Goal: Task Accomplishment & Management: Use online tool/utility

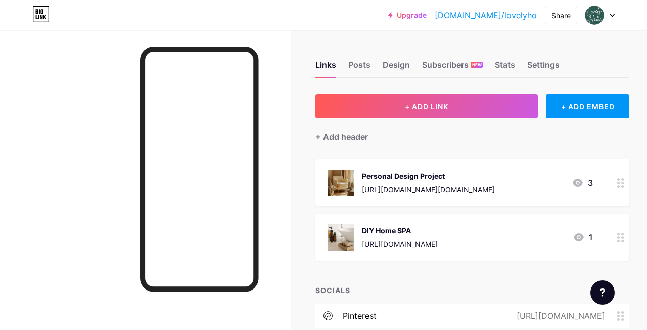
scroll to position [76, 0]
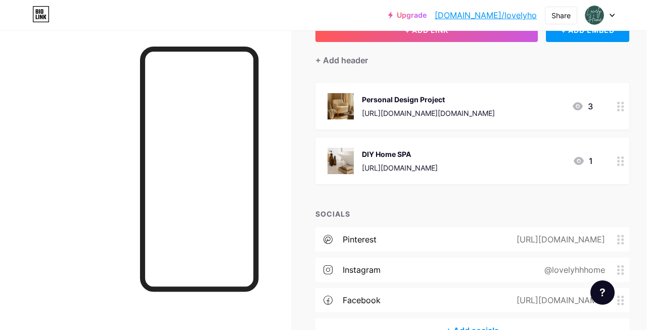
drag, startPoint x: 451, startPoint y: 99, endPoint x: 363, endPoint y: 99, distance: 88.0
click at [363, 99] on div "Personal Design Project" at bounding box center [428, 99] width 133 height 11
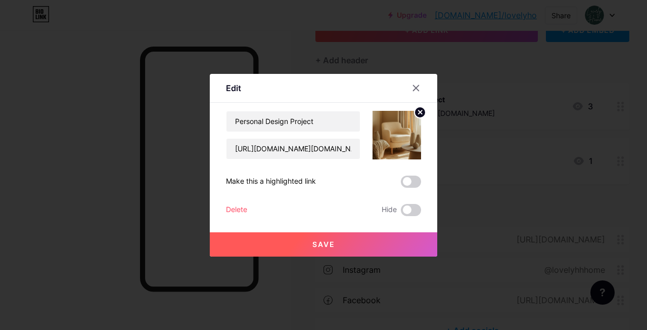
copy div "Personal Design Project"
drag, startPoint x: 318, startPoint y: 120, endPoint x: 234, endPoint y: 119, distance: 84.4
click at [233, 119] on input "Personal Design Project" at bounding box center [292, 121] width 133 height 20
click at [417, 88] on icon at bounding box center [416, 88] width 6 height 6
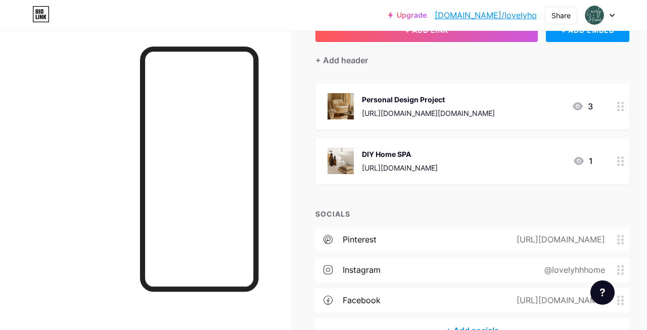
drag, startPoint x: 363, startPoint y: 154, endPoint x: 413, endPoint y: 154, distance: 50.0
click at [413, 154] on div "DIY Home SPA" at bounding box center [400, 154] width 76 height 11
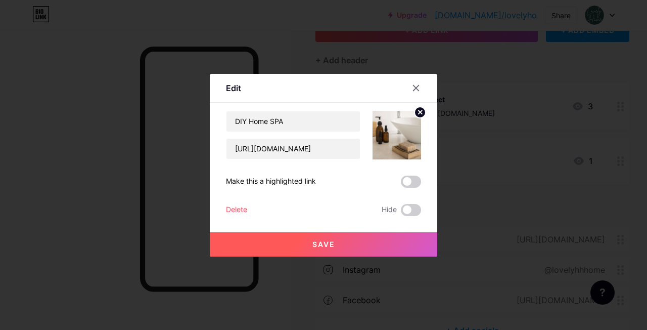
copy div "DIY Home SPA"
click at [416, 89] on icon at bounding box center [416, 88] width 8 height 8
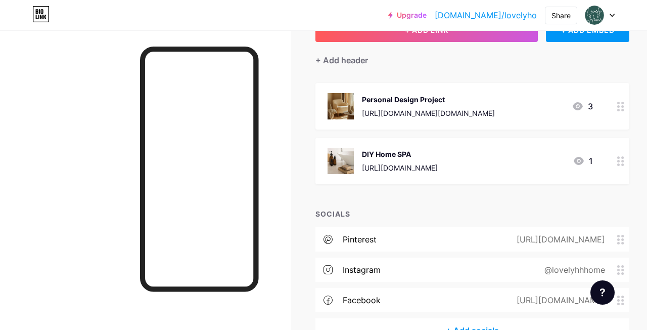
drag, startPoint x: 418, startPoint y: 154, endPoint x: 362, endPoint y: 154, distance: 55.6
click at [362, 154] on div "DIY Home SPA" at bounding box center [400, 154] width 76 height 11
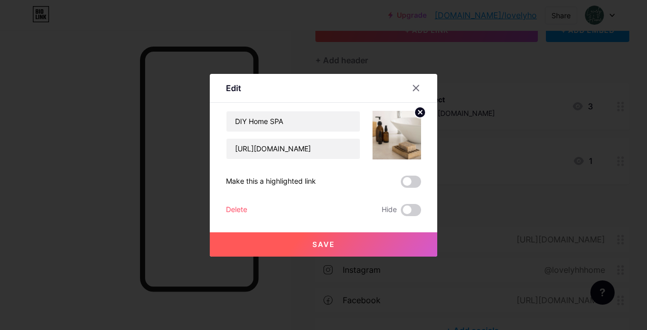
copy div "DIY Home SPA"
click at [411, 80] on div at bounding box center [416, 88] width 18 height 18
